Goal: Find specific page/section: Find specific page/section

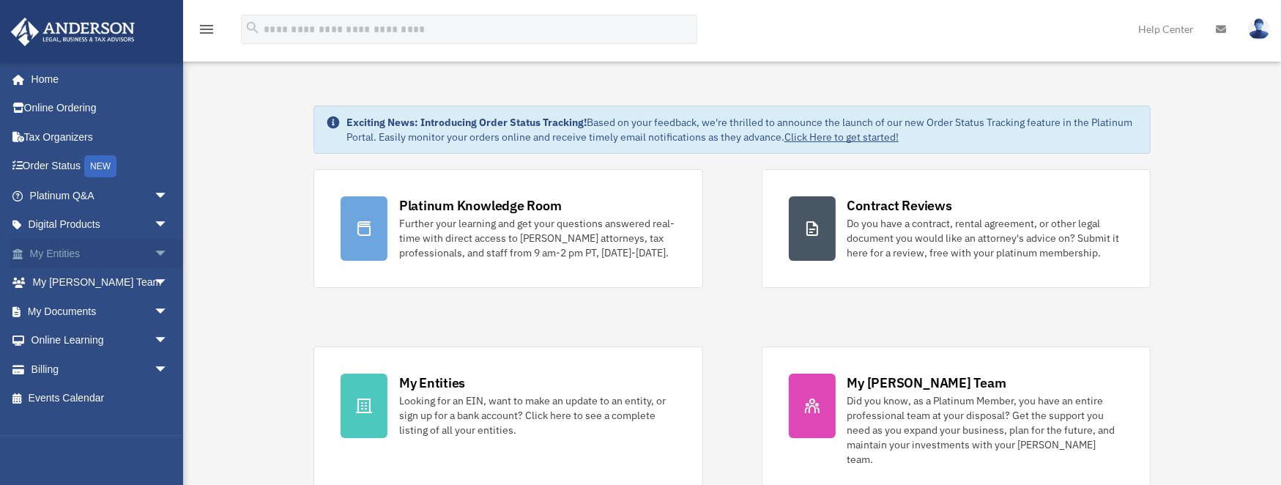
click at [56, 248] on link "My Entities arrow_drop_down" at bounding box center [100, 253] width 180 height 29
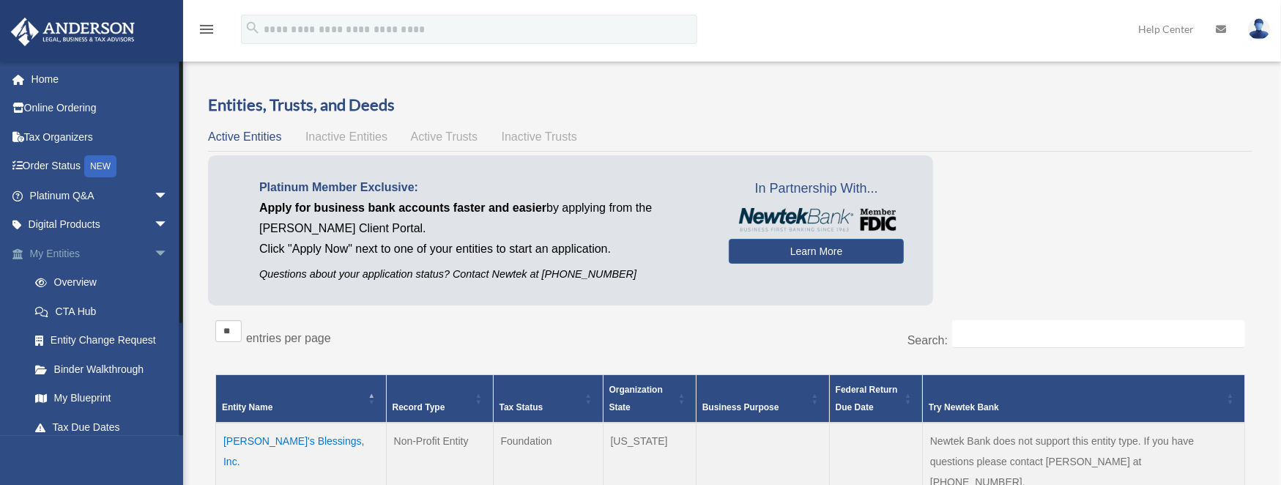
click at [63, 252] on link "My Entities arrow_drop_down" at bounding box center [100, 253] width 180 height 29
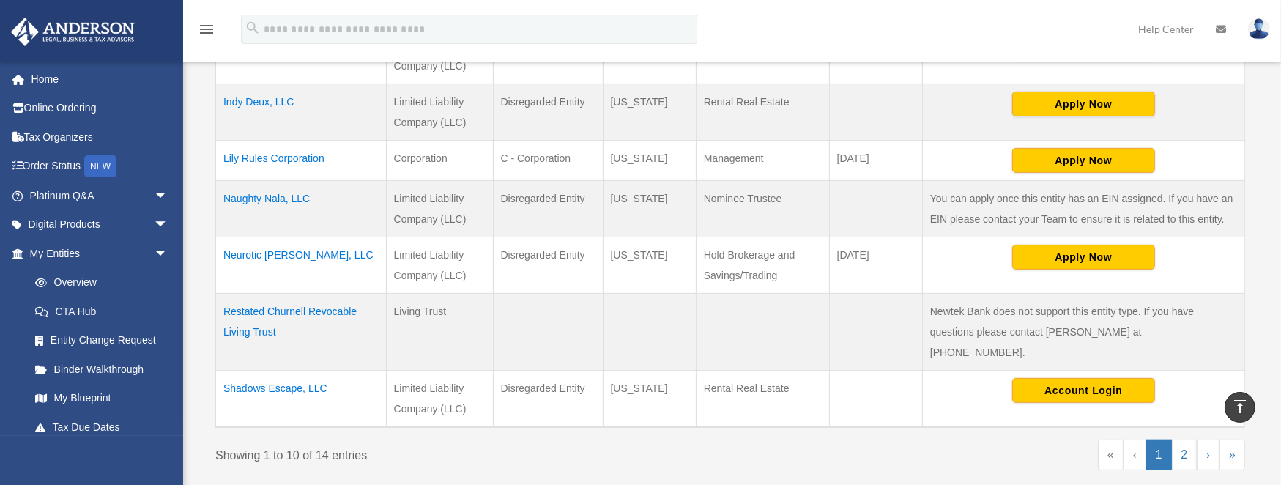
scroll to position [586, 0]
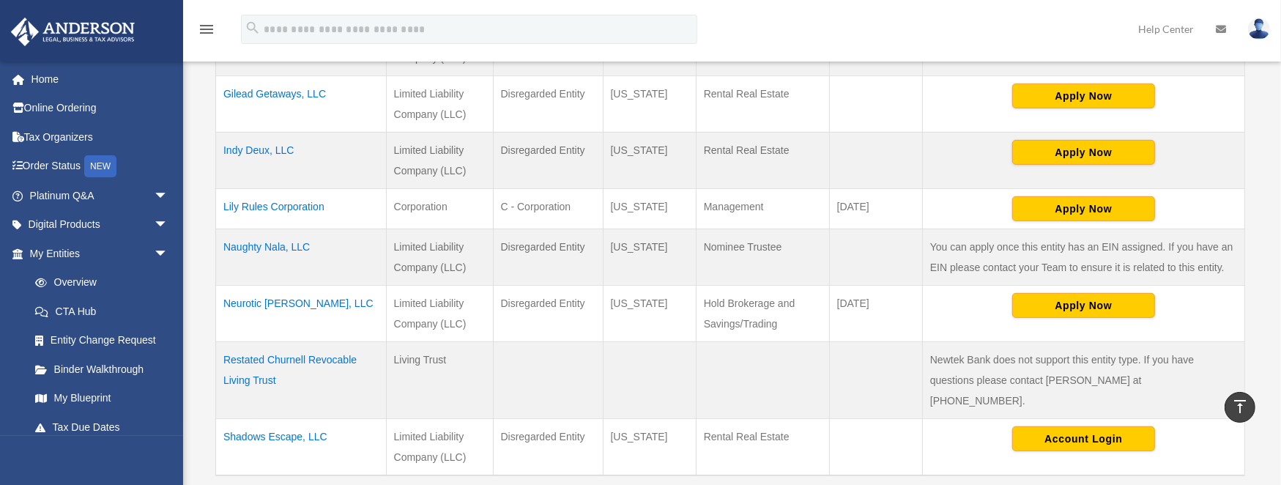
scroll to position [586, 0]
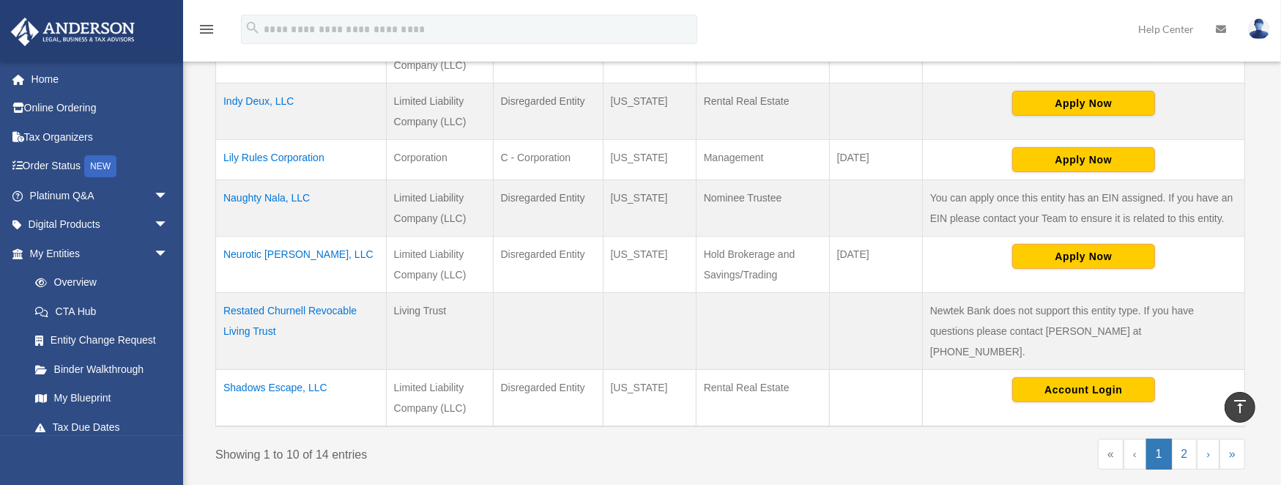
click at [291, 369] on td "Shadows Escape, LLC" at bounding box center [301, 397] width 171 height 57
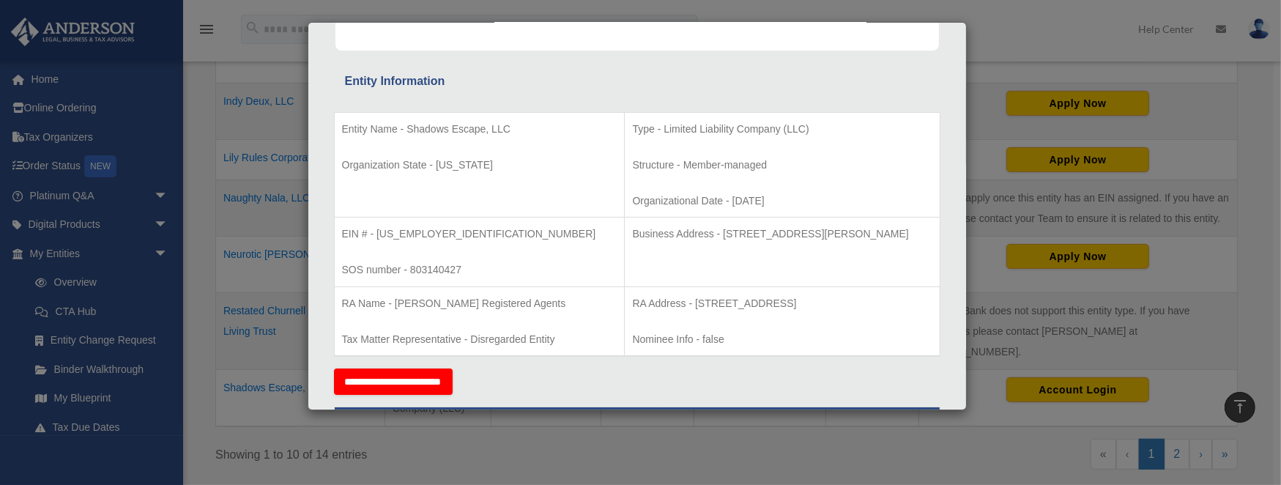
scroll to position [293, 0]
